Goal: Information Seeking & Learning: Check status

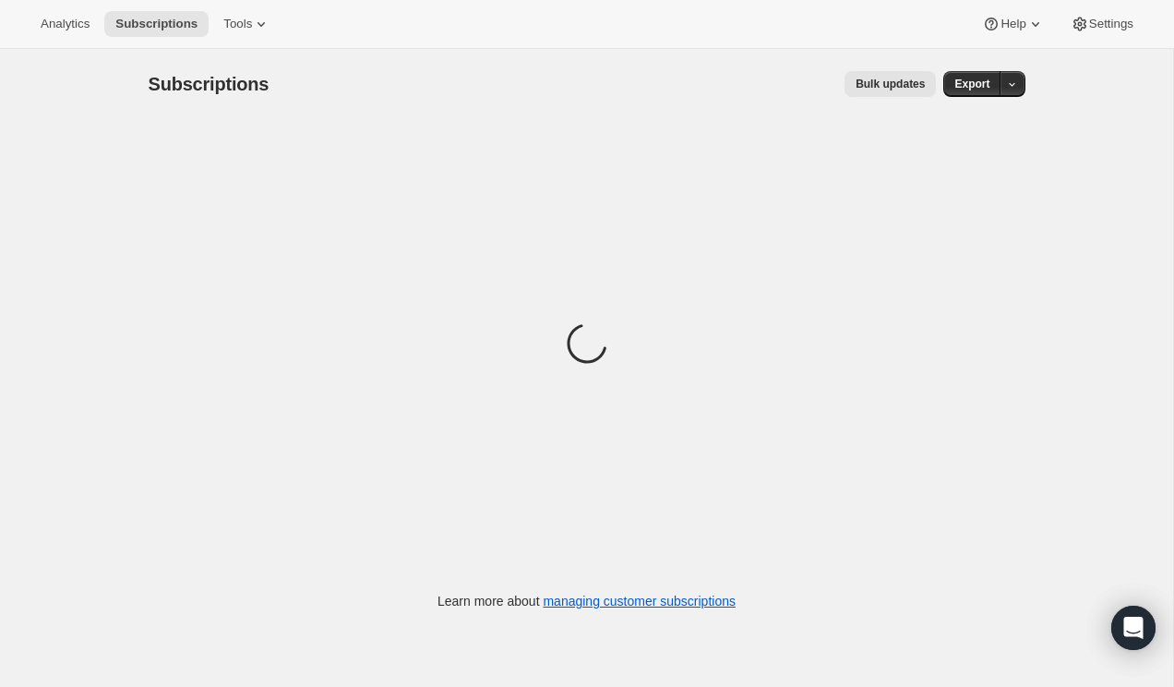
click at [24, 131] on div "Subscriptions. This page is ready Subscriptions Bulk updates More actions Bulk …" at bounding box center [586, 392] width 1173 height 687
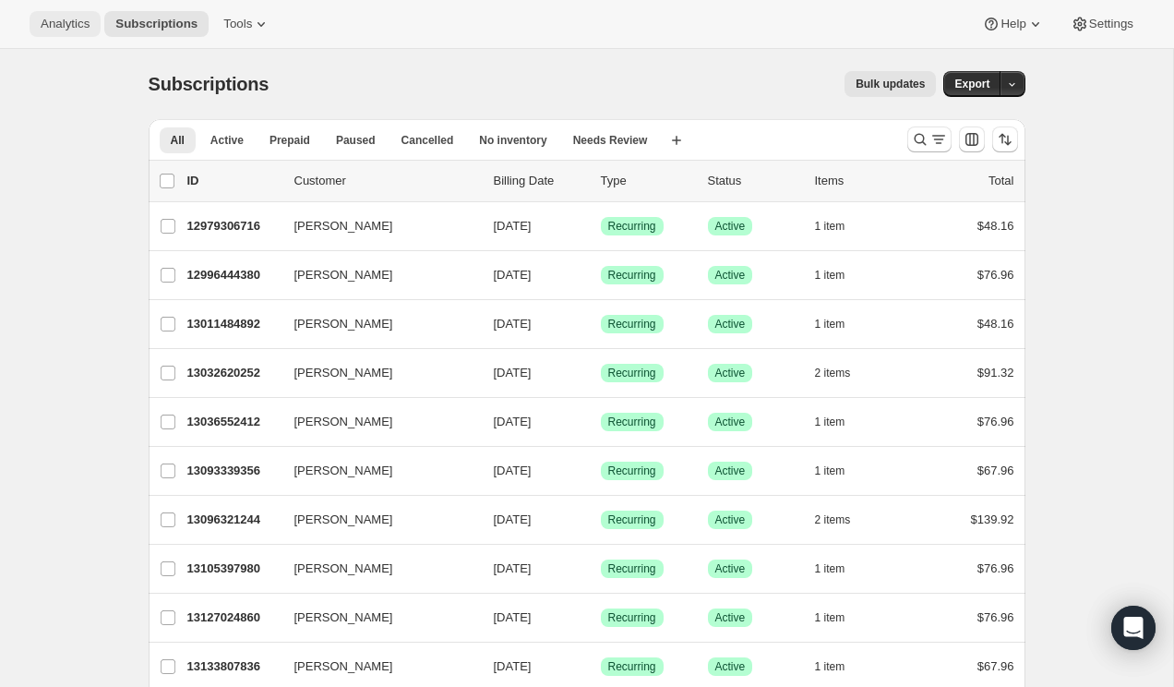
click at [94, 25] on button "Analytics" at bounding box center [65, 24] width 71 height 26
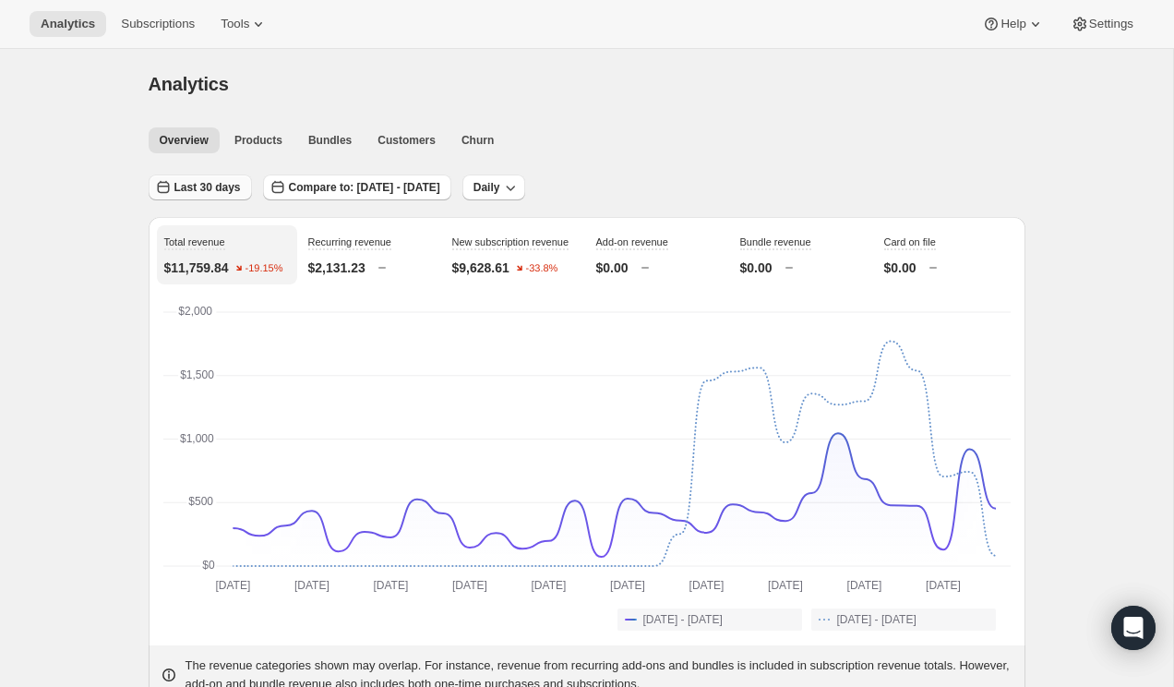
click at [185, 198] on button "Last 30 days" at bounding box center [200, 187] width 103 height 26
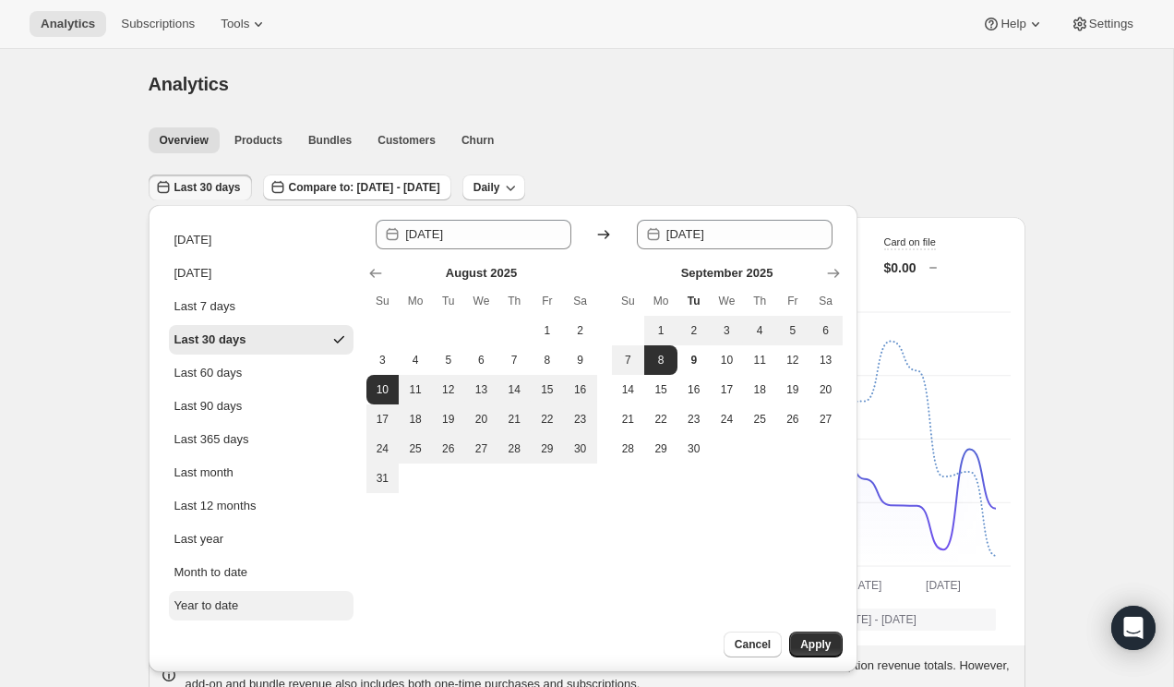
click at [214, 611] on div "Year to date" at bounding box center [206, 605] width 65 height 18
type input "[DATE]"
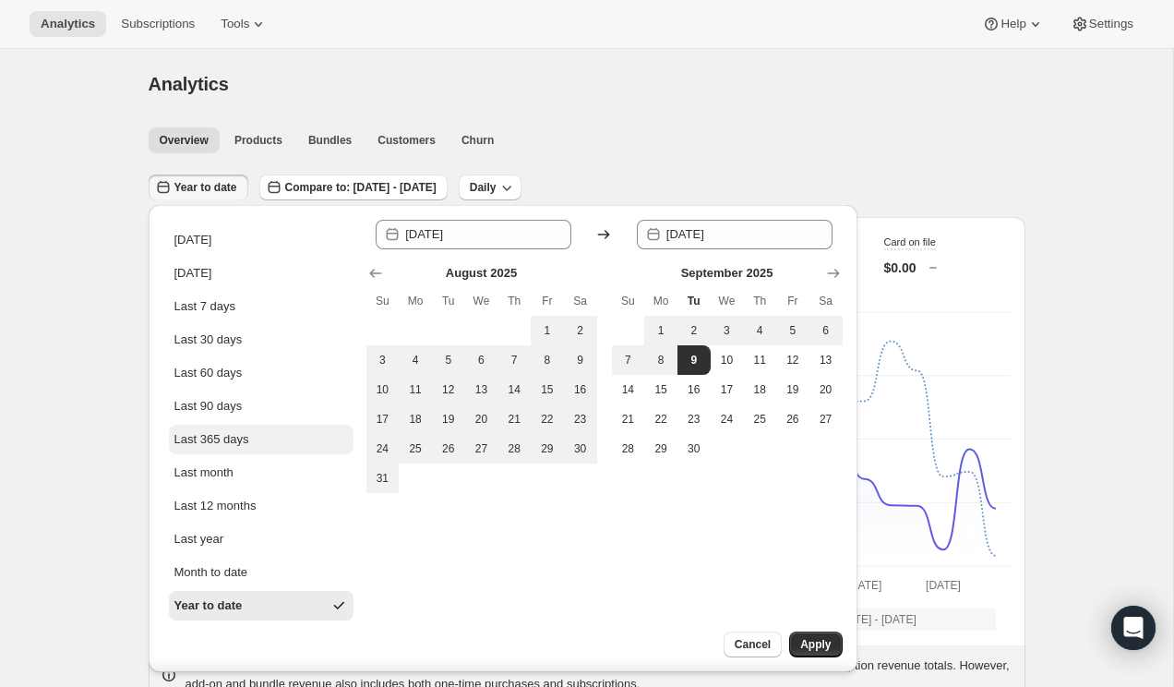
click at [234, 443] on div "Last 365 days" at bounding box center [211, 439] width 75 height 18
type input "[DATE]"
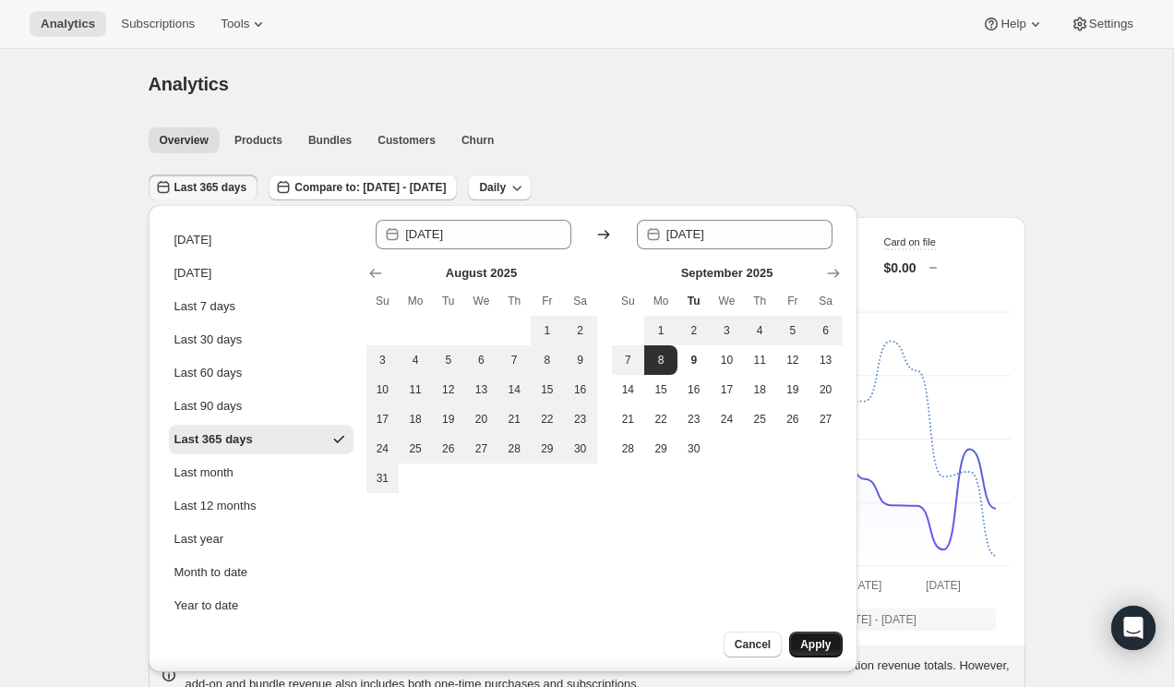
click at [819, 643] on span "Apply" at bounding box center [815, 644] width 30 height 15
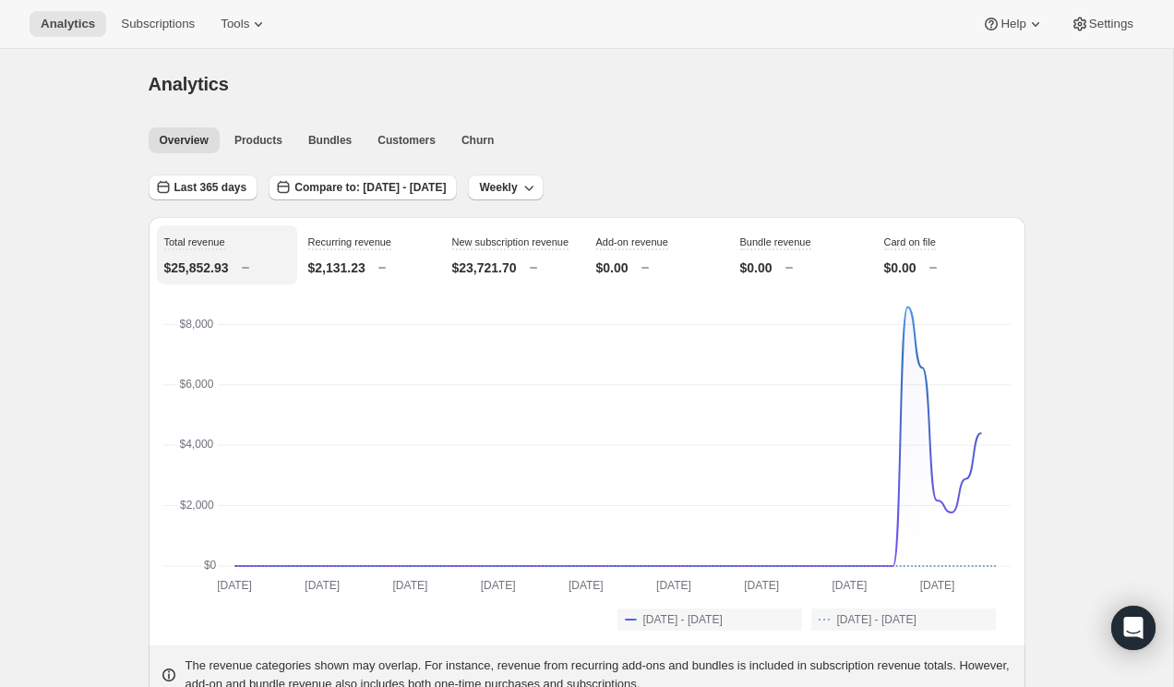
click at [270, 142] on span "Products" at bounding box center [258, 140] width 48 height 15
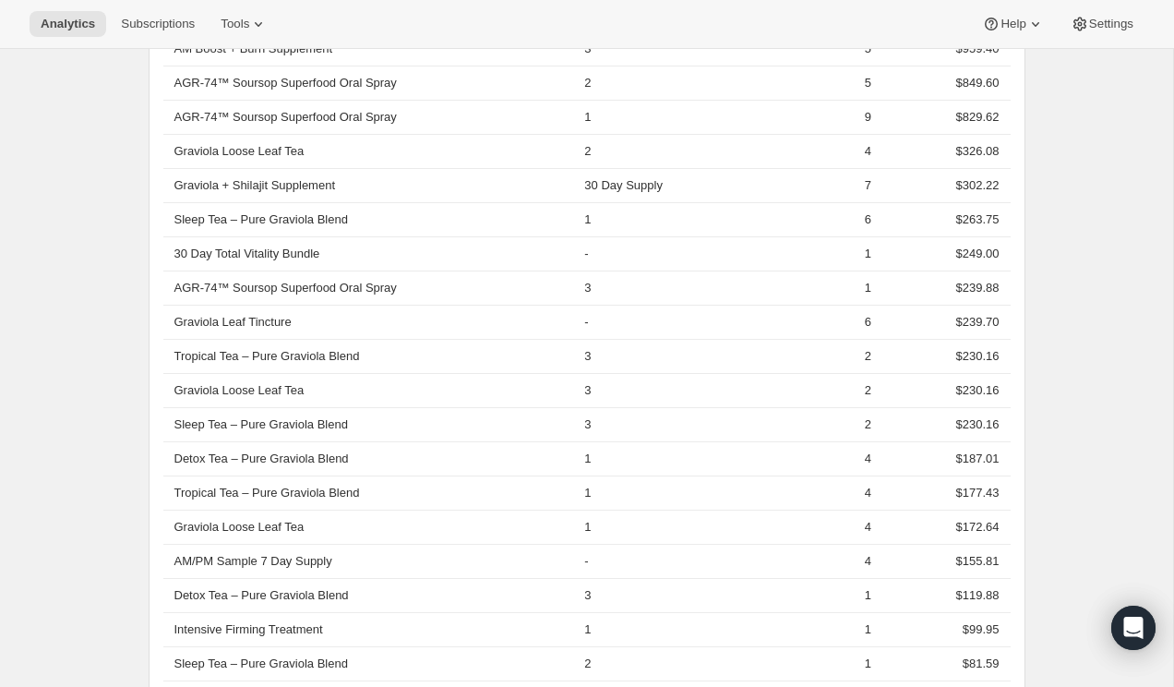
scroll to position [727, 0]
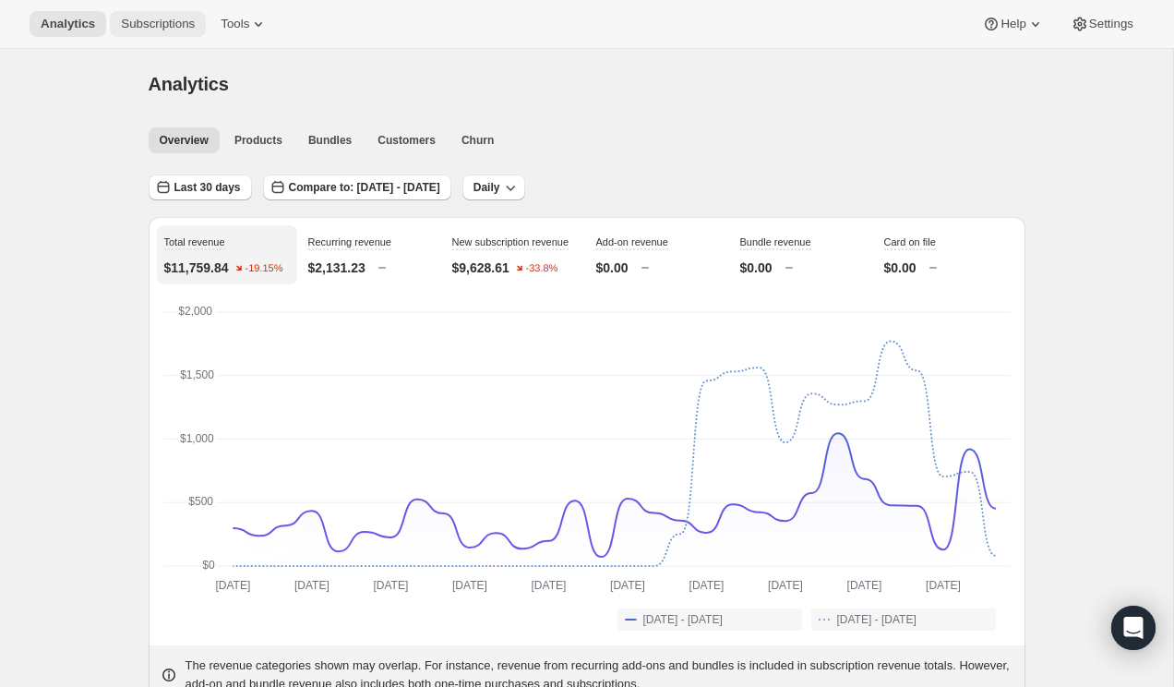
click at [167, 18] on span "Subscriptions" at bounding box center [158, 24] width 74 height 15
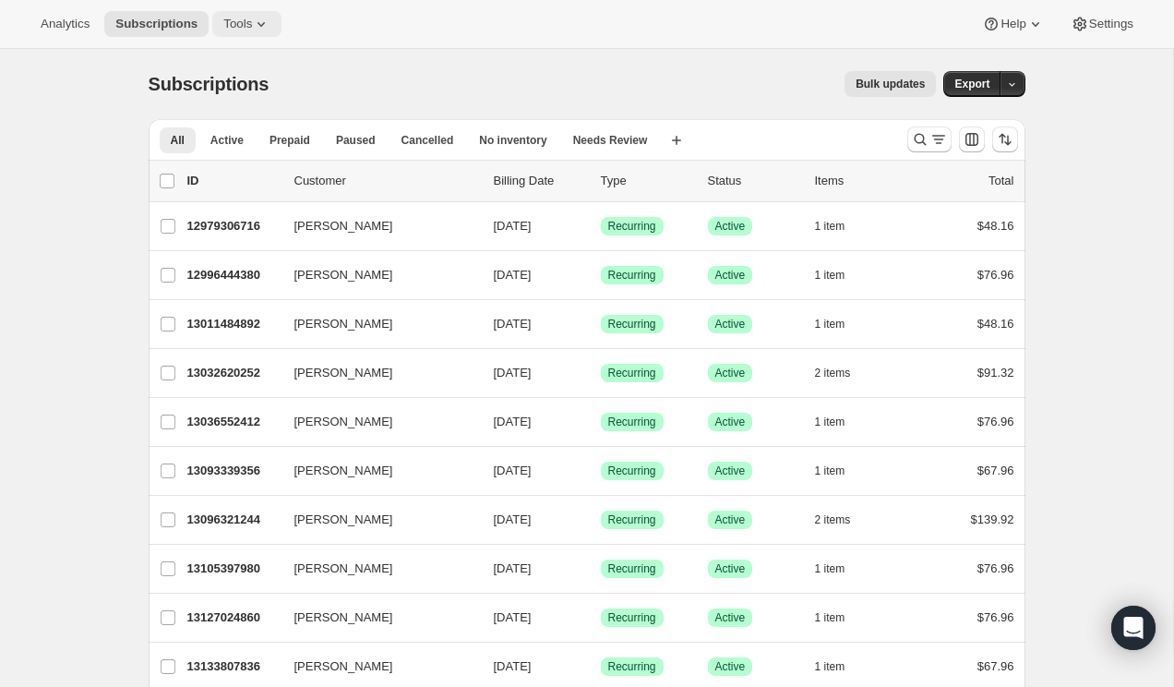
click at [263, 26] on icon at bounding box center [261, 24] width 18 height 18
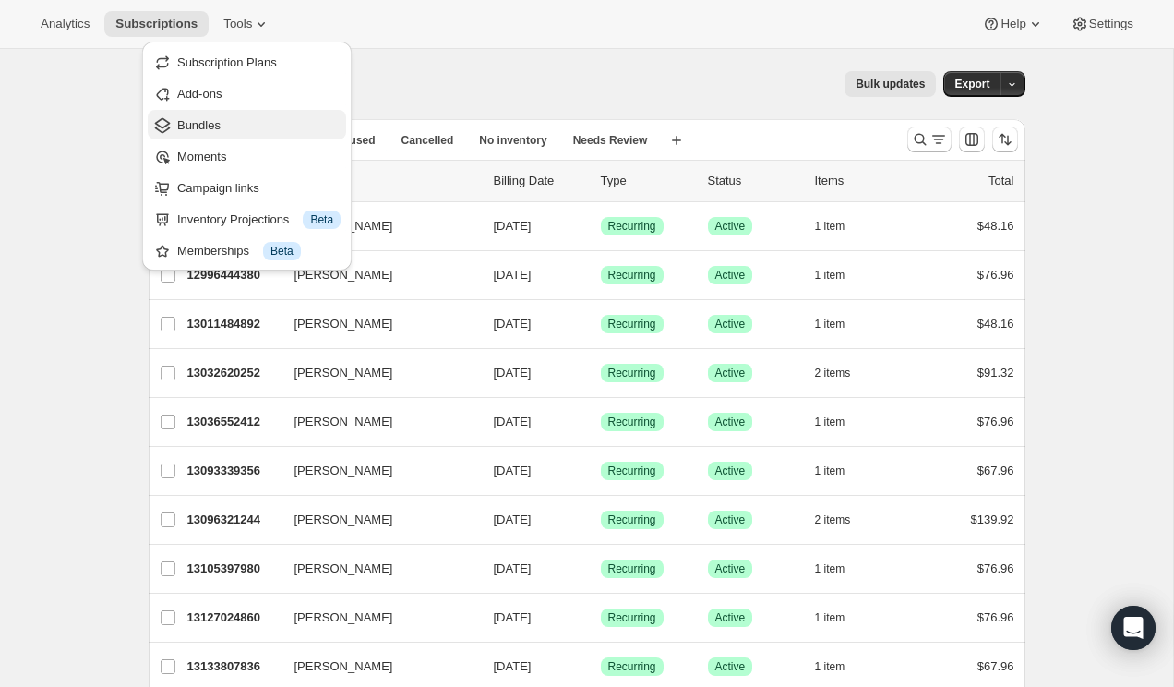
click at [212, 126] on span "Bundles" at bounding box center [198, 125] width 43 height 14
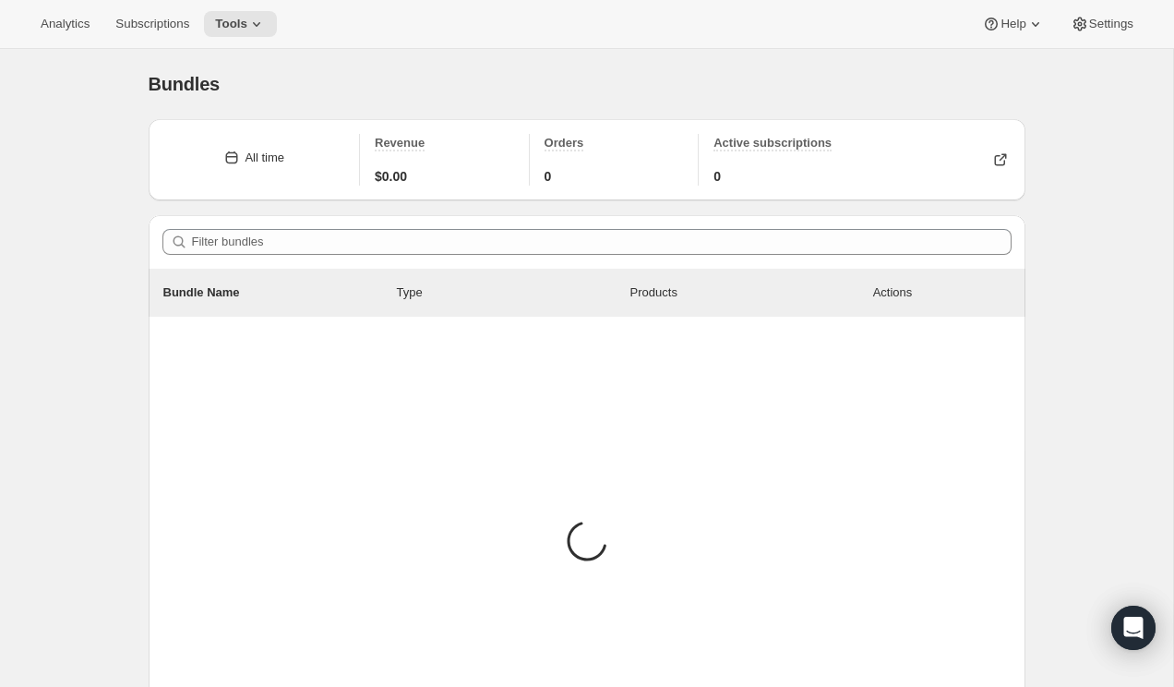
click at [102, 211] on div "Bundles. This page is ready Bundles All time Revenue $0.00 Orders 0 Active subs…" at bounding box center [586, 445] width 1173 height 792
